Goal: Task Accomplishment & Management: Manage account settings

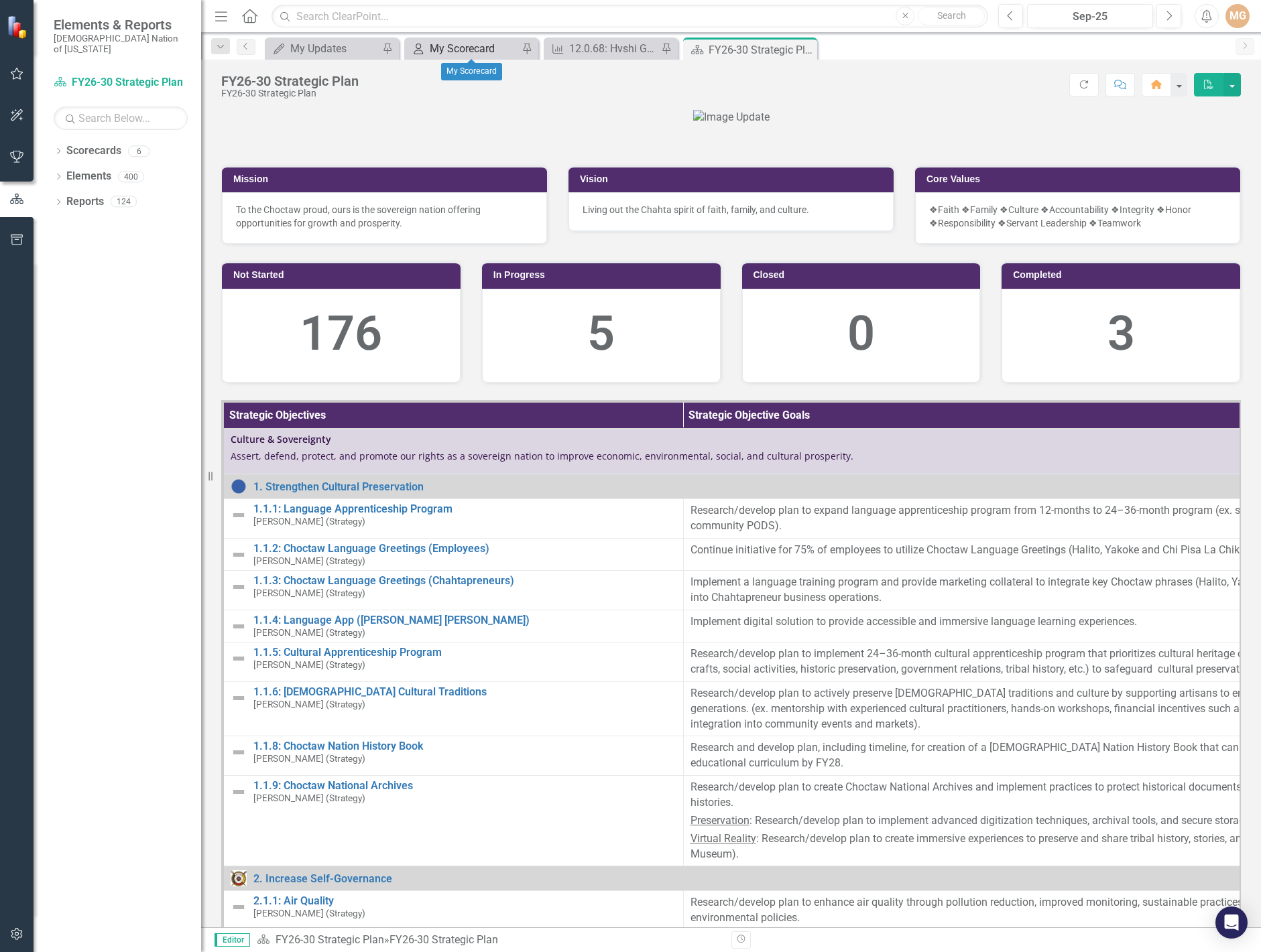
click at [481, 49] on div "My Scorecard" at bounding box center [473, 48] width 88 height 16
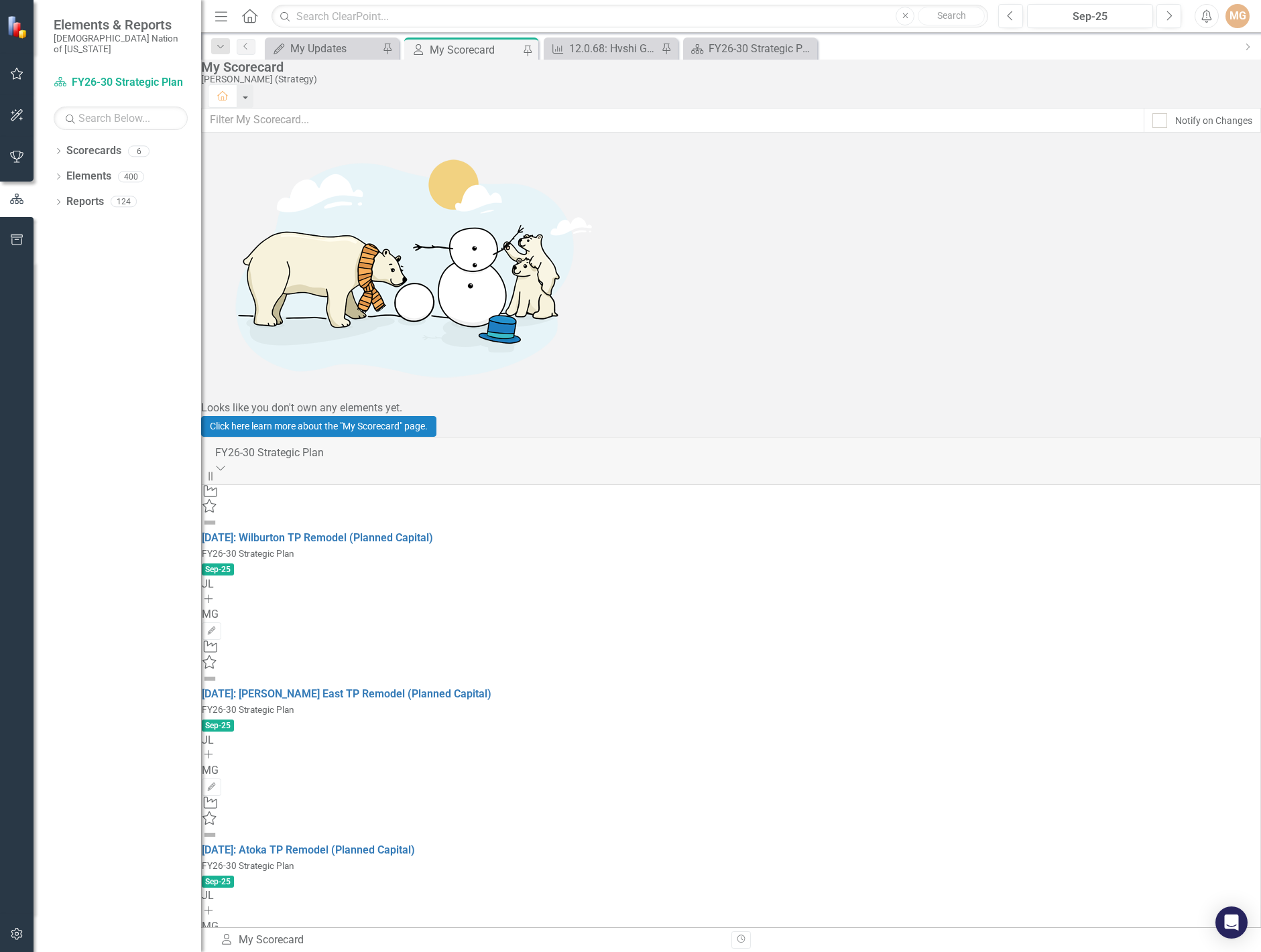
scroll to position [402, 0]
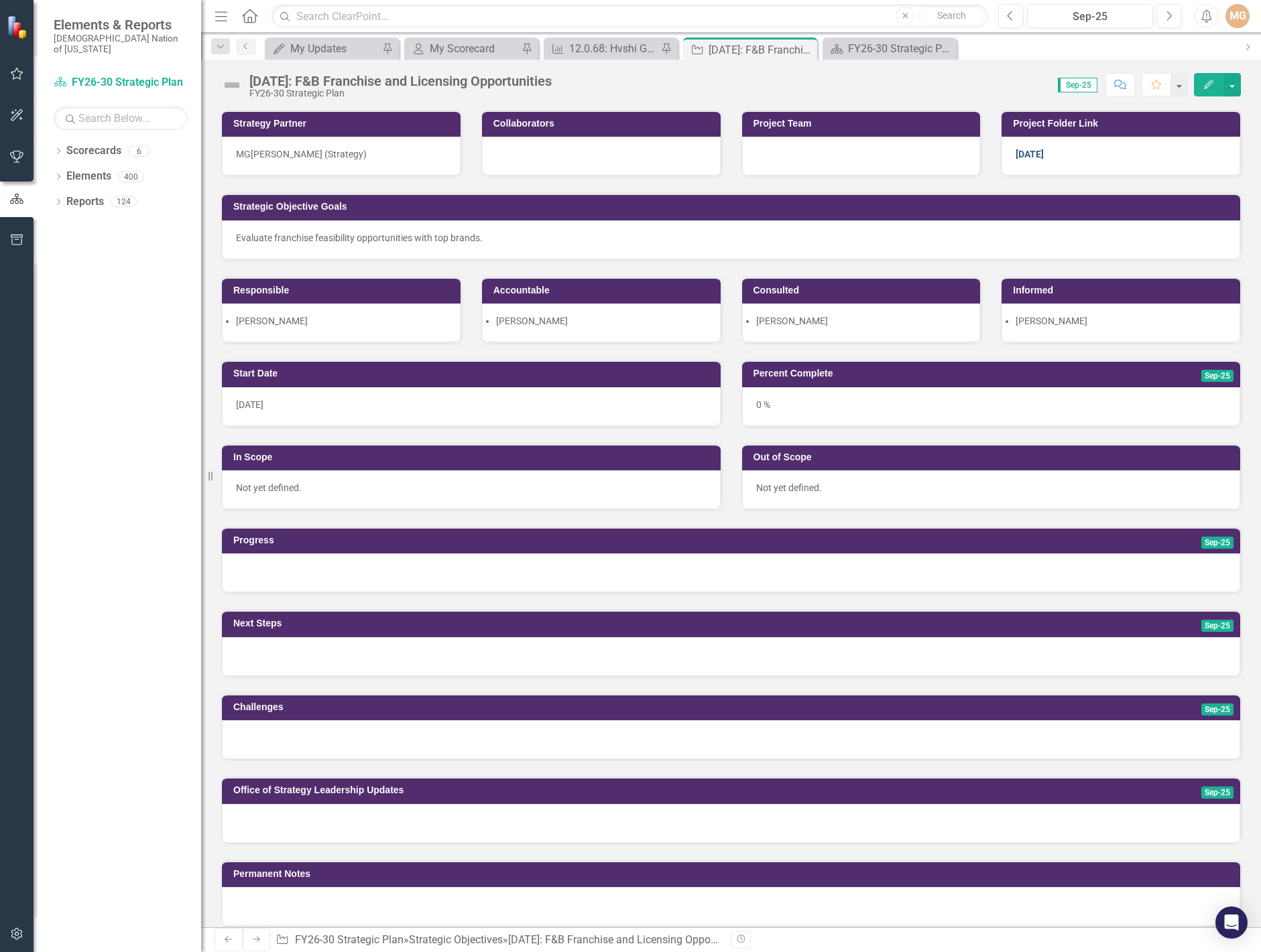
click at [1018, 155] on link "[DATE]" at bounding box center [1030, 154] width 28 height 11
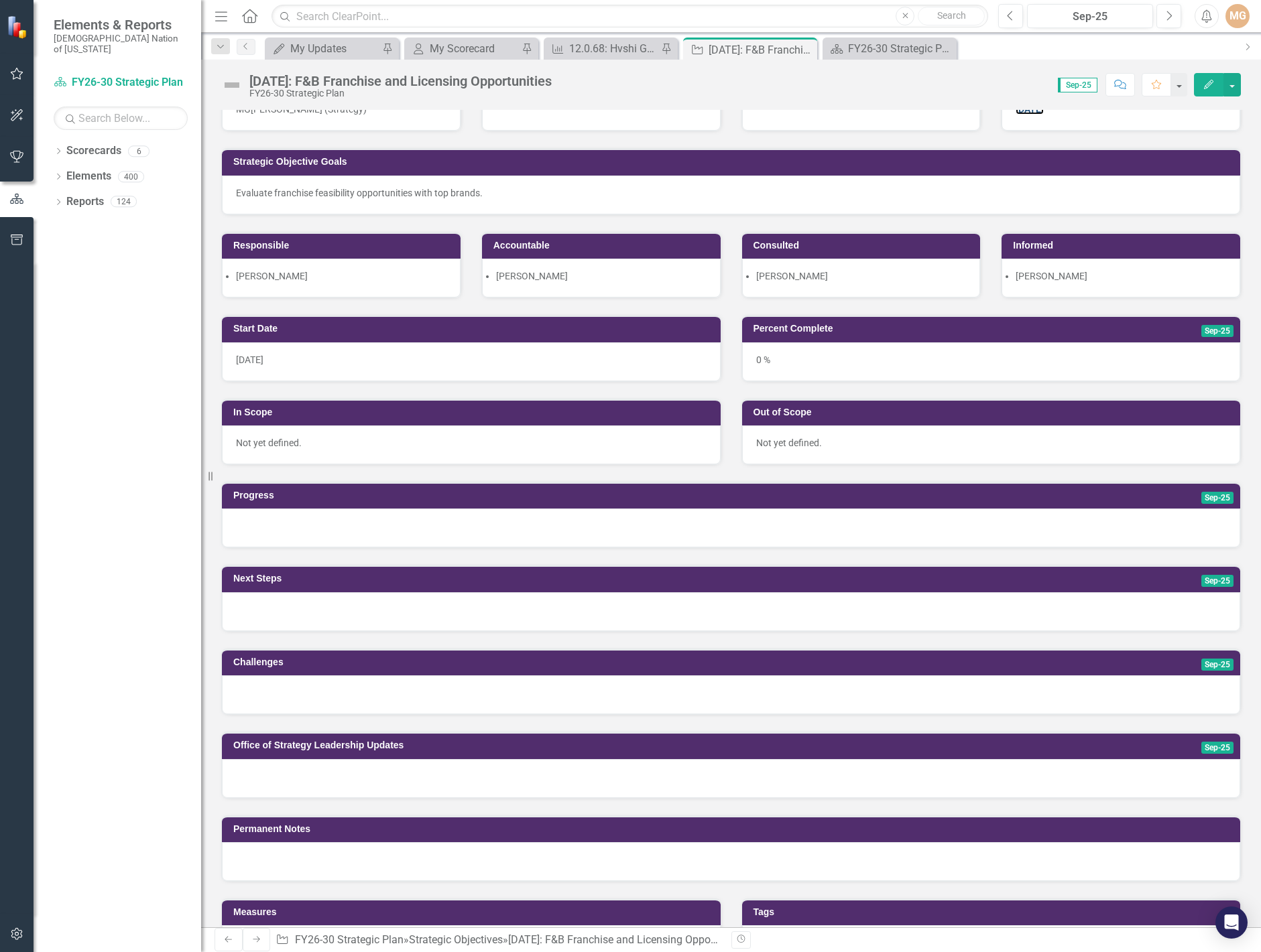
scroll to position [134, 0]
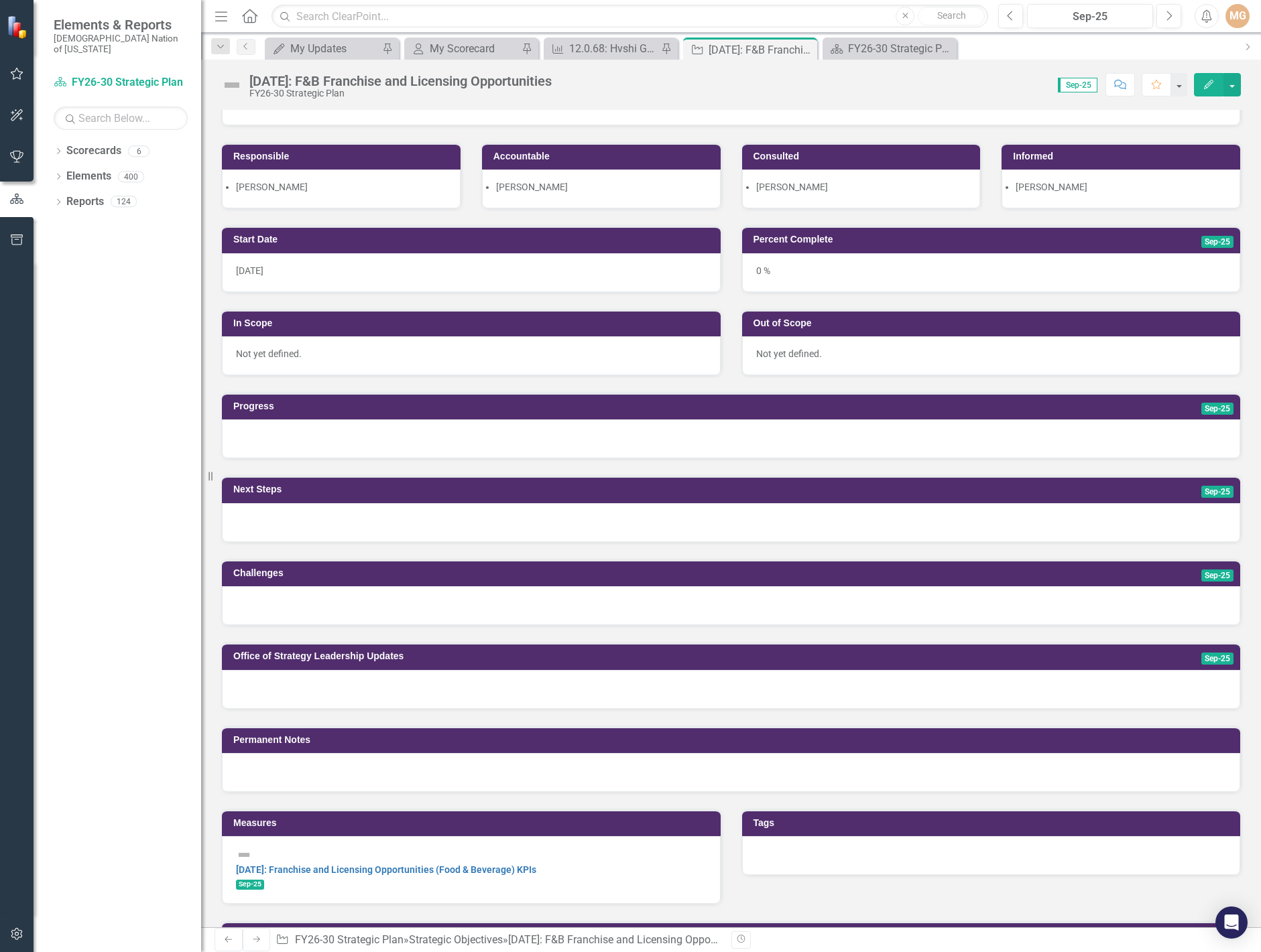
click at [391, 698] on div at bounding box center [731, 690] width 1018 height 39
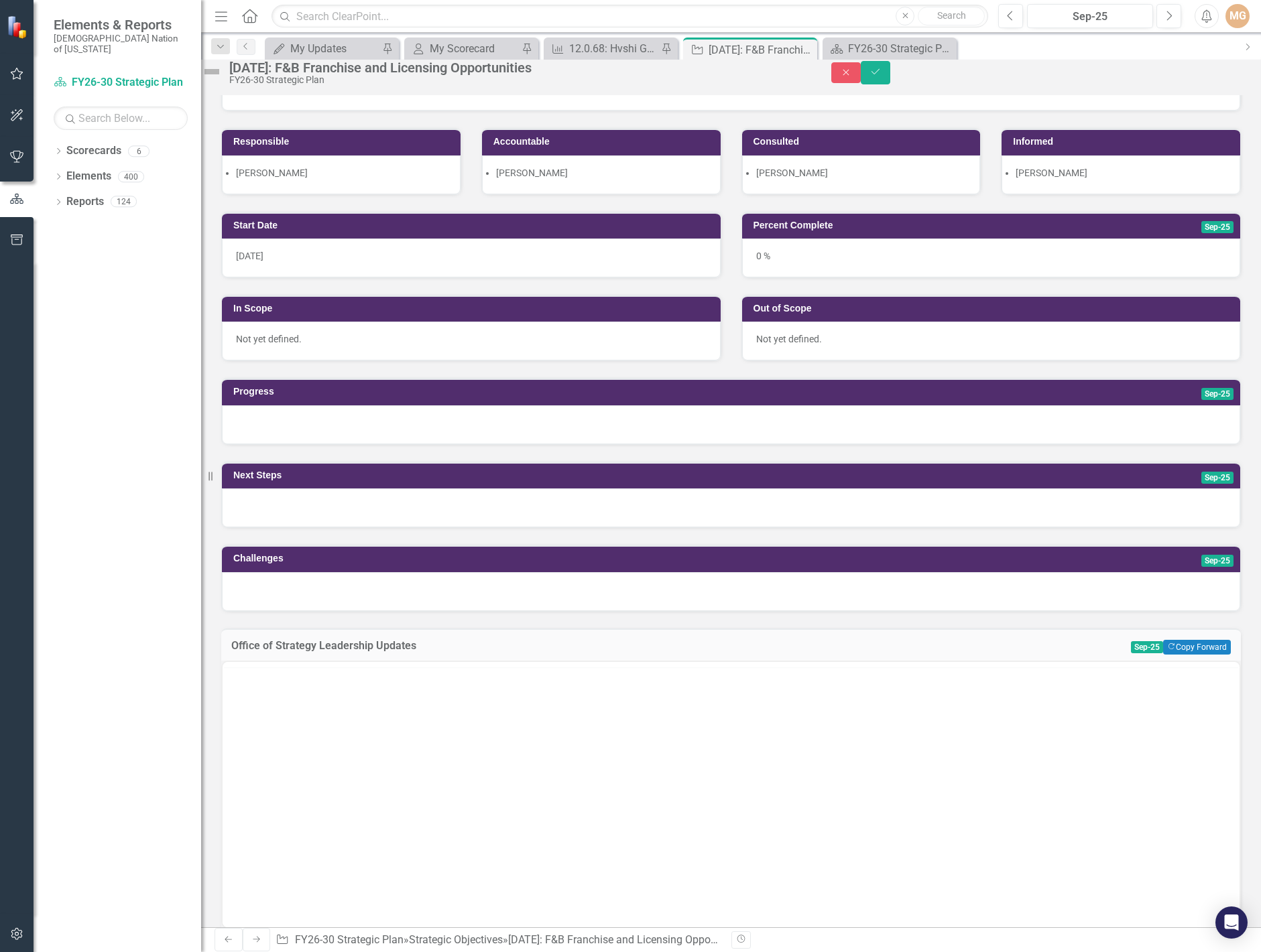
scroll to position [0, 0]
click at [340, 757] on body "Rich Text Area. Press ALT-0 for help." at bounding box center [731, 794] width 1017 height 201
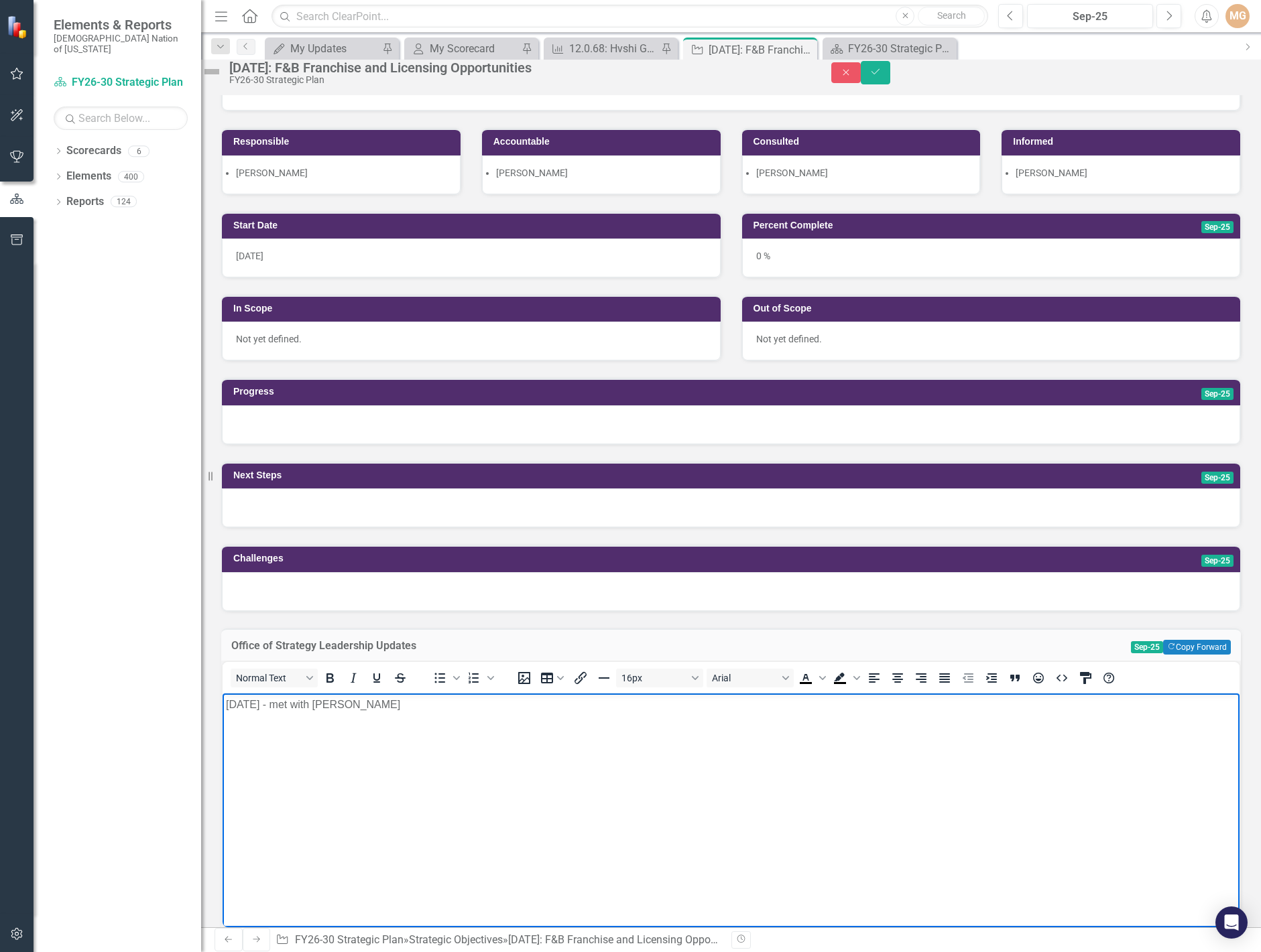
click at [381, 706] on p "[DATE] - met with [PERSON_NAME]" at bounding box center [731, 705] width 1010 height 16
click at [339, 703] on p "[DATE] - met with [PERSON_NAME] to get up" at bounding box center [731, 705] width 1010 height 16
click at [386, 706] on p "[DATE] - met with [PERSON_NAME] to get up" at bounding box center [731, 705] width 1010 height 16
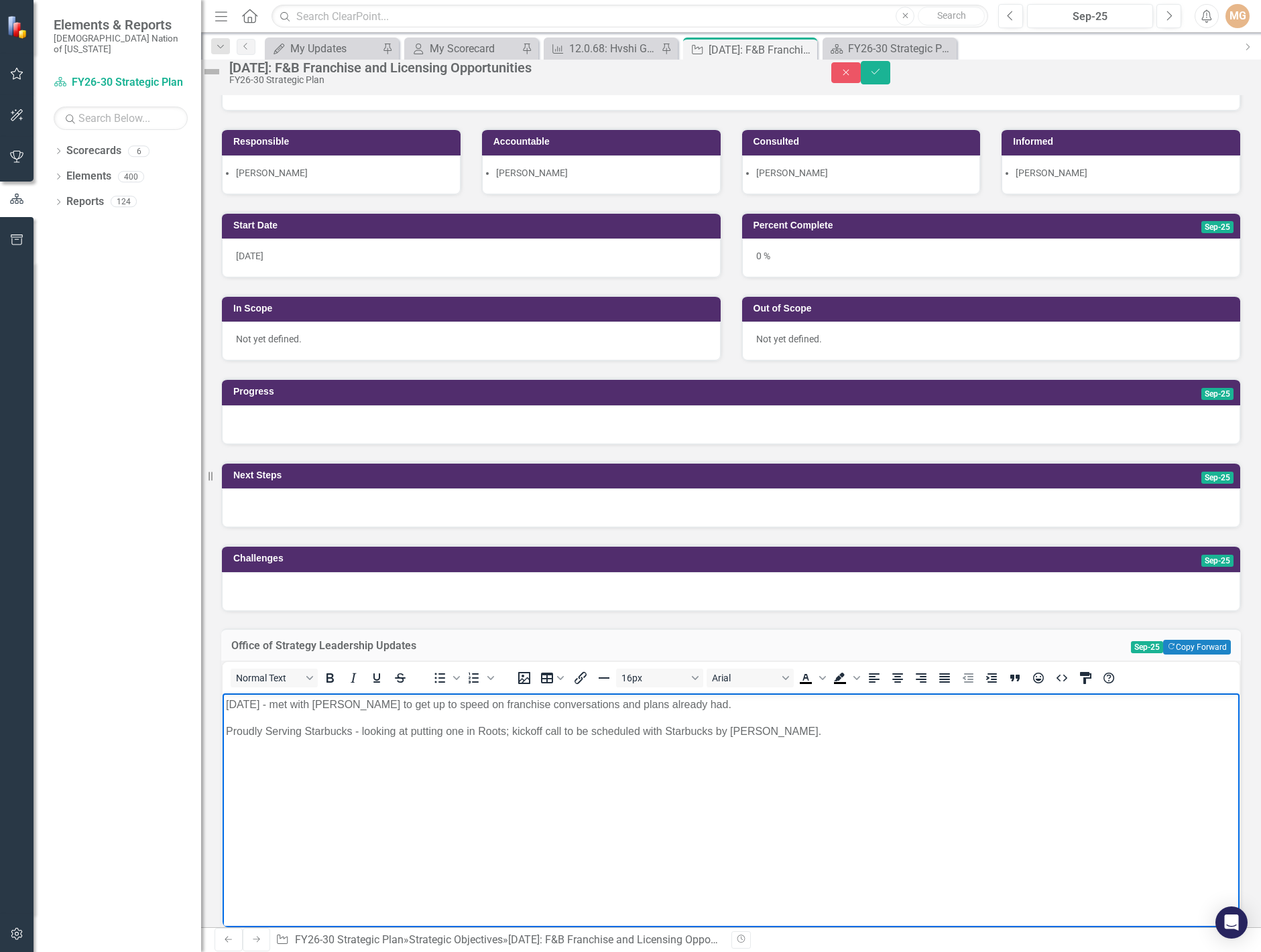
drag, startPoint x: 769, startPoint y: 738, endPoint x: 770, endPoint y: 723, distance: 15.0
click at [770, 723] on body "[DATE] - met with [PERSON_NAME] to get up to speed on franchise conversations a…" at bounding box center [731, 794] width 1017 height 201
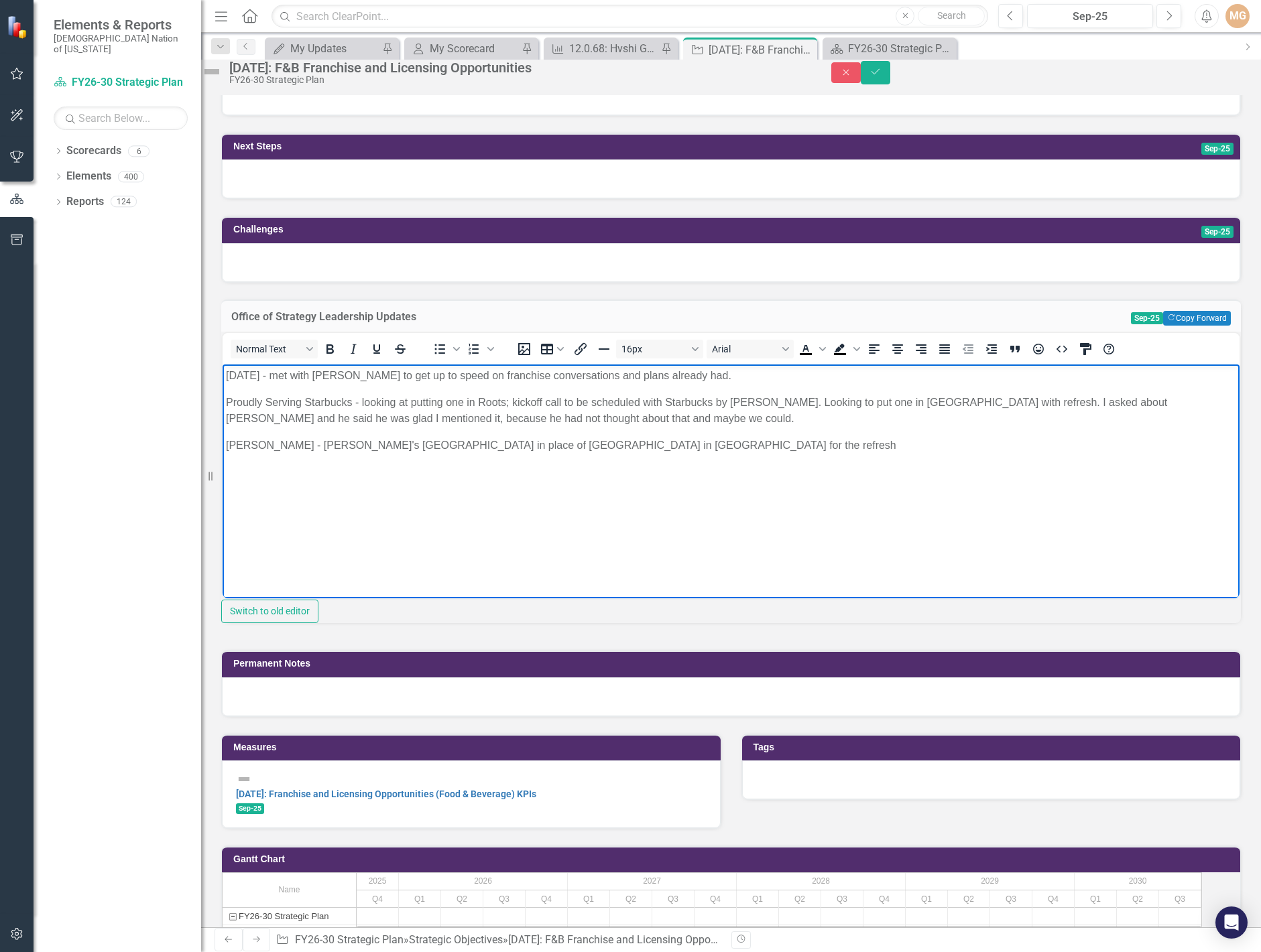
scroll to position [469, 0]
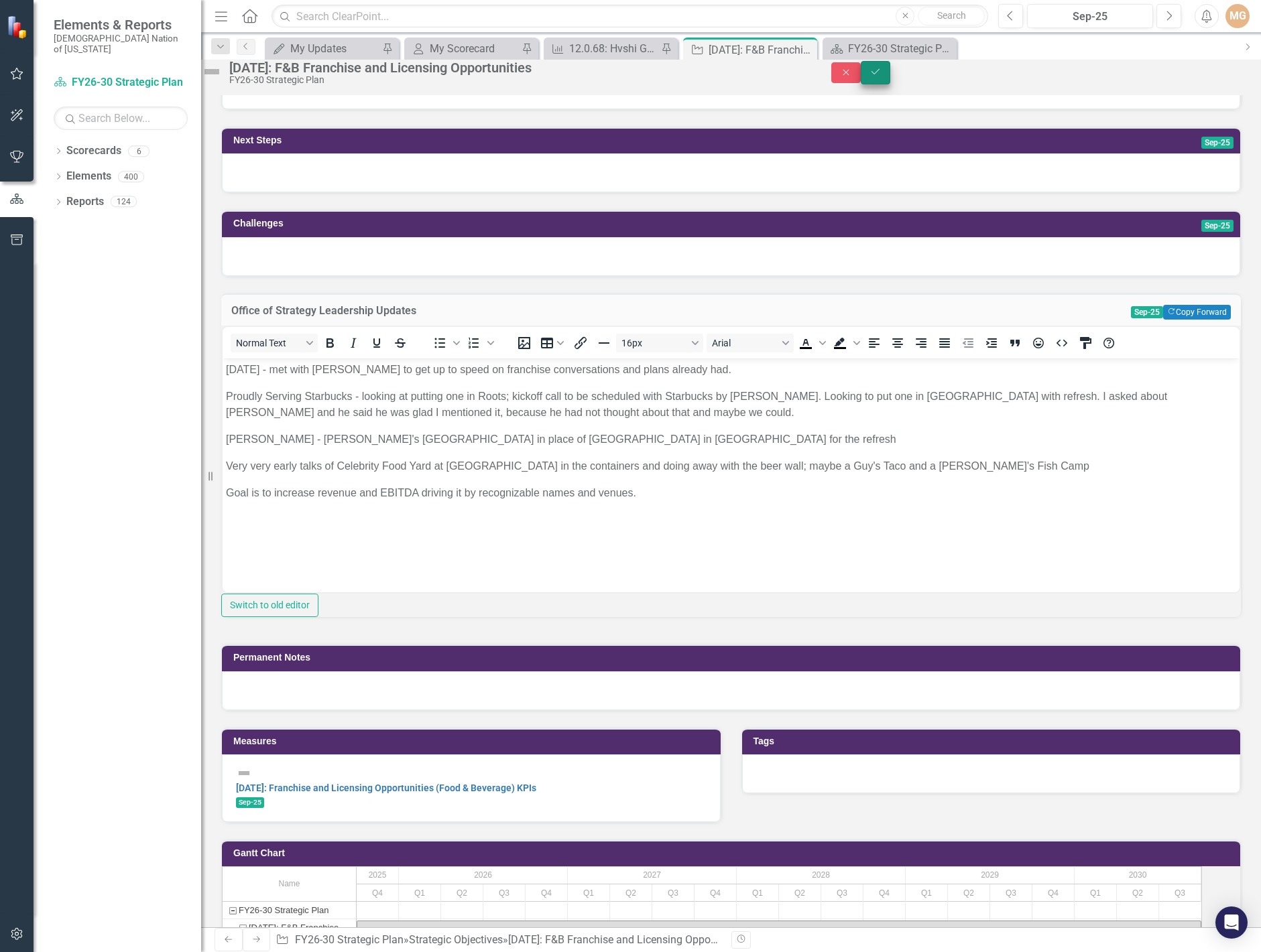
click at [890, 84] on button "Save" at bounding box center [876, 73] width 29 height 23
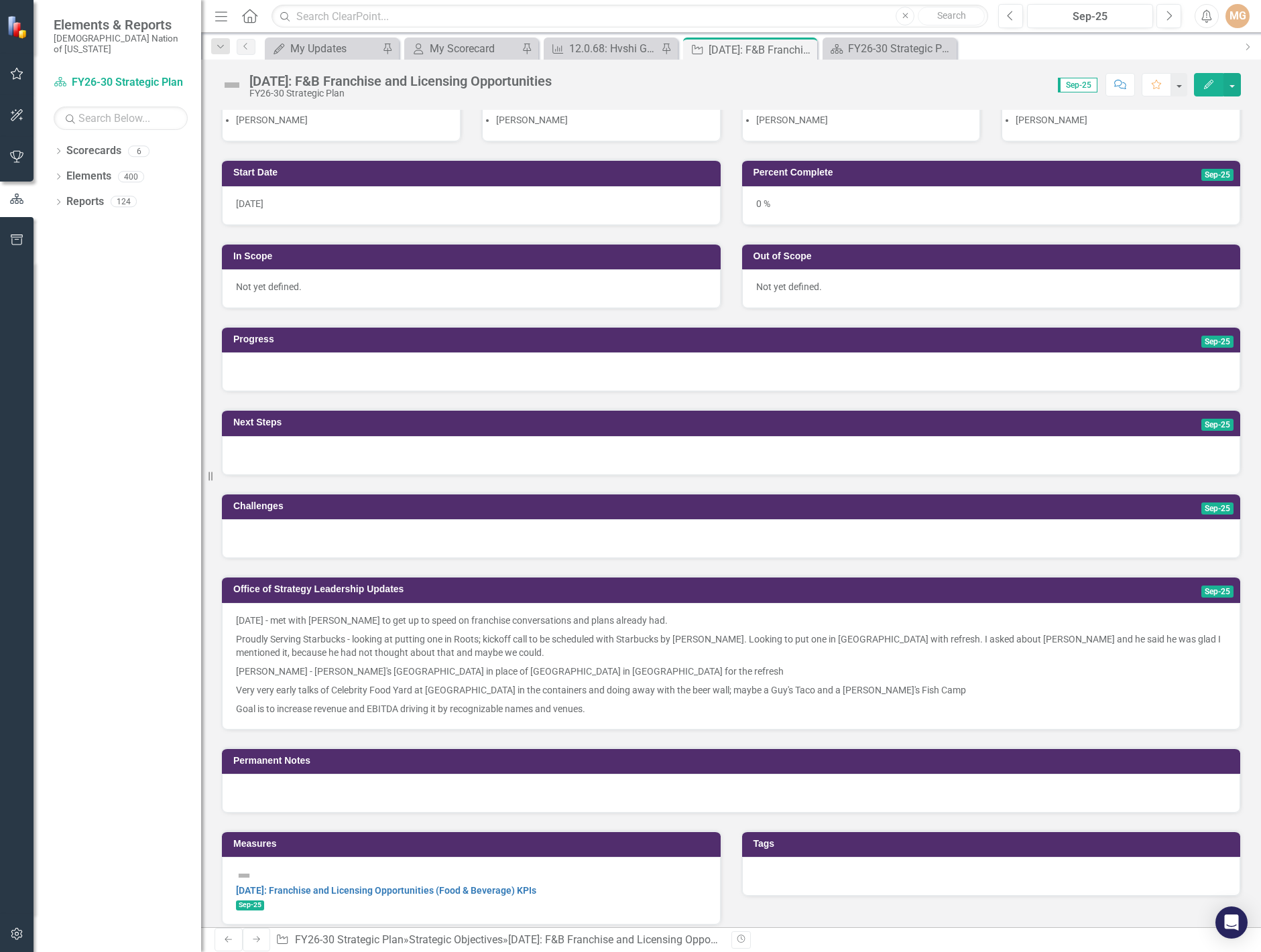
scroll to position [0, 0]
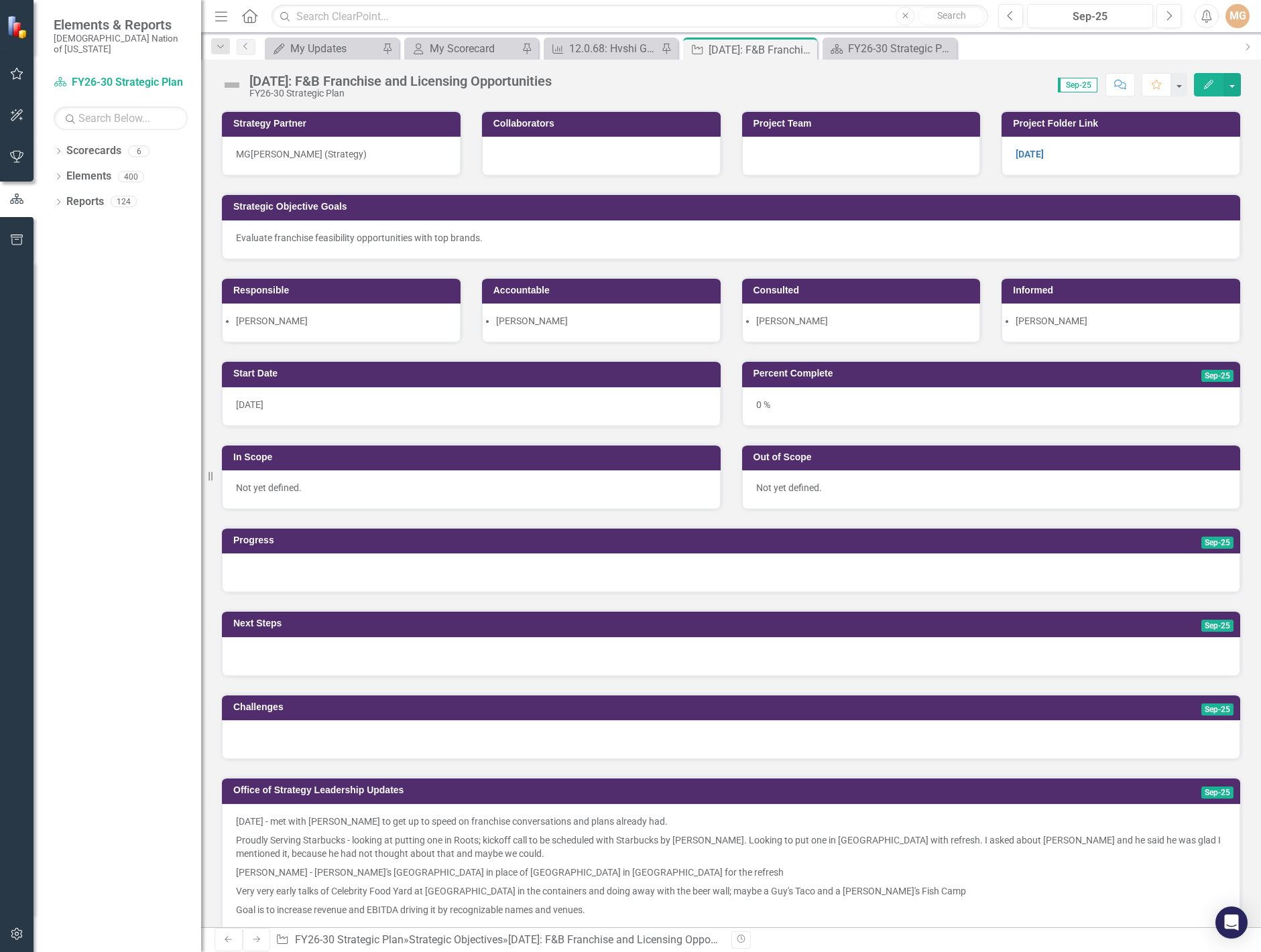
click at [570, 82] on div "Score: 0.00 Sep-25 Completed Comment Favorite Edit" at bounding box center [899, 85] width 682 height 23
click at [446, 48] on div "My Scorecard" at bounding box center [473, 48] width 88 height 16
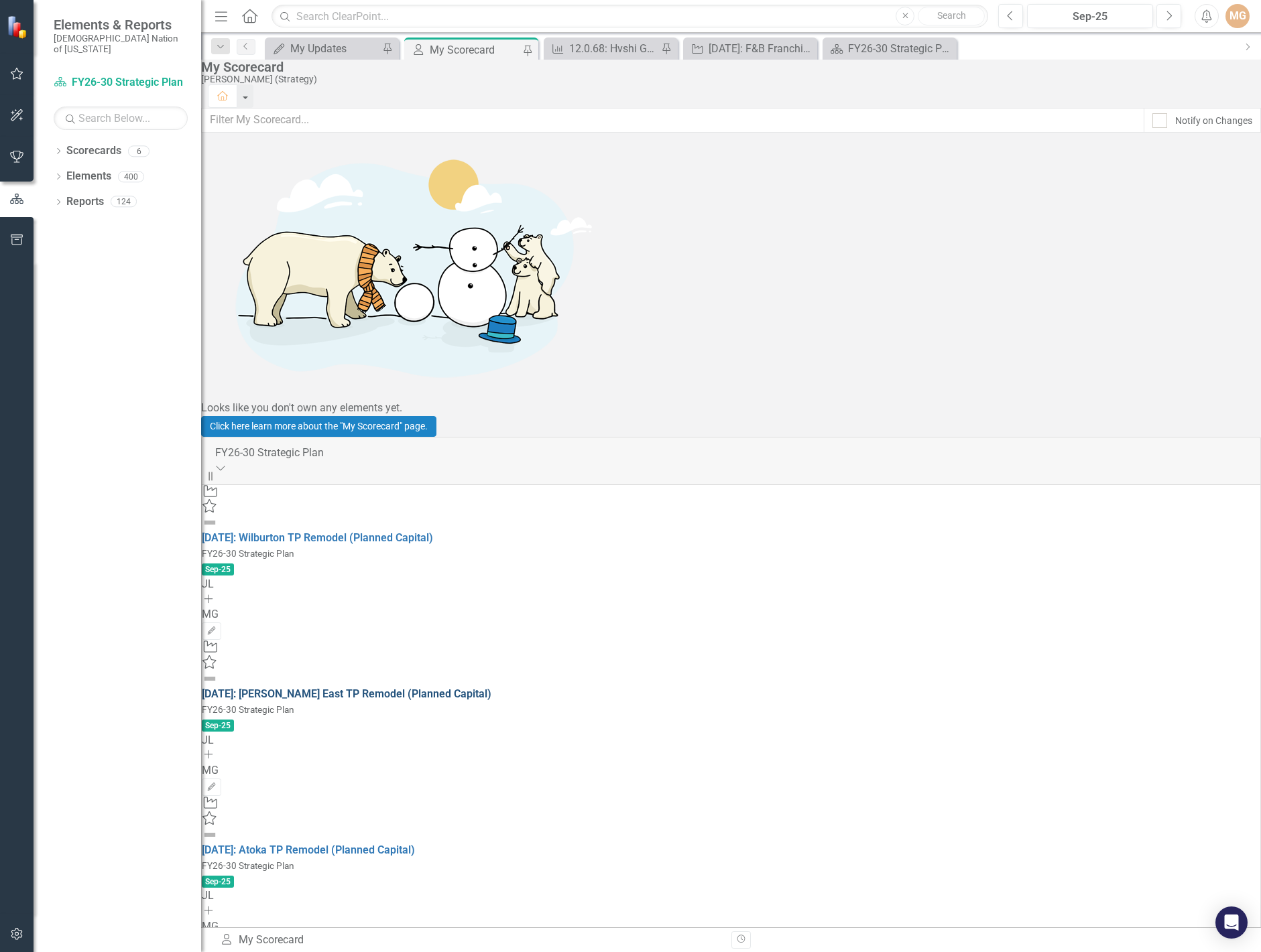
scroll to position [1140, 0]
